Goal: Information Seeking & Learning: Learn about a topic

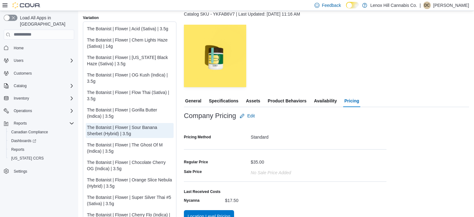
scroll to position [125, 0]
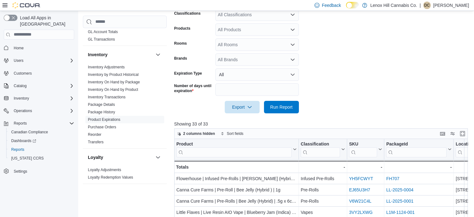
scroll to position [48, 0]
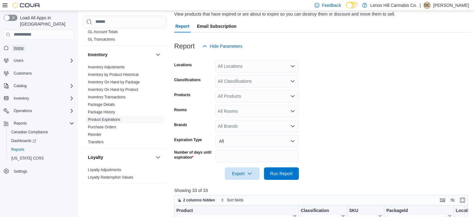
drag, startPoint x: 18, startPoint y: 40, endPoint x: 205, endPoint y: 16, distance: 188.7
click at [18, 46] on span "Home" at bounding box center [19, 48] width 10 height 5
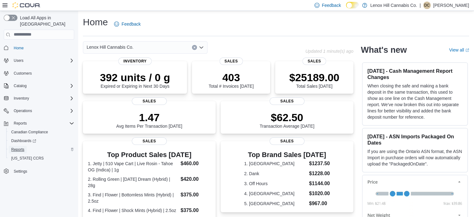
click at [21, 147] on span "Reports" at bounding box center [17, 149] width 13 height 5
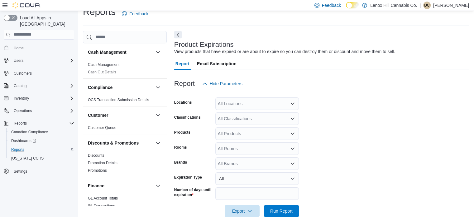
scroll to position [14, 0]
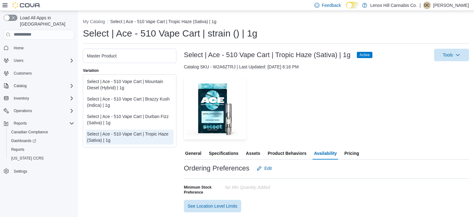
scroll to position [52, 0]
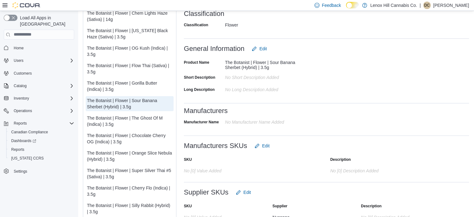
scroll to position [156, 0]
